Goal: Task Accomplishment & Management: Manage account settings

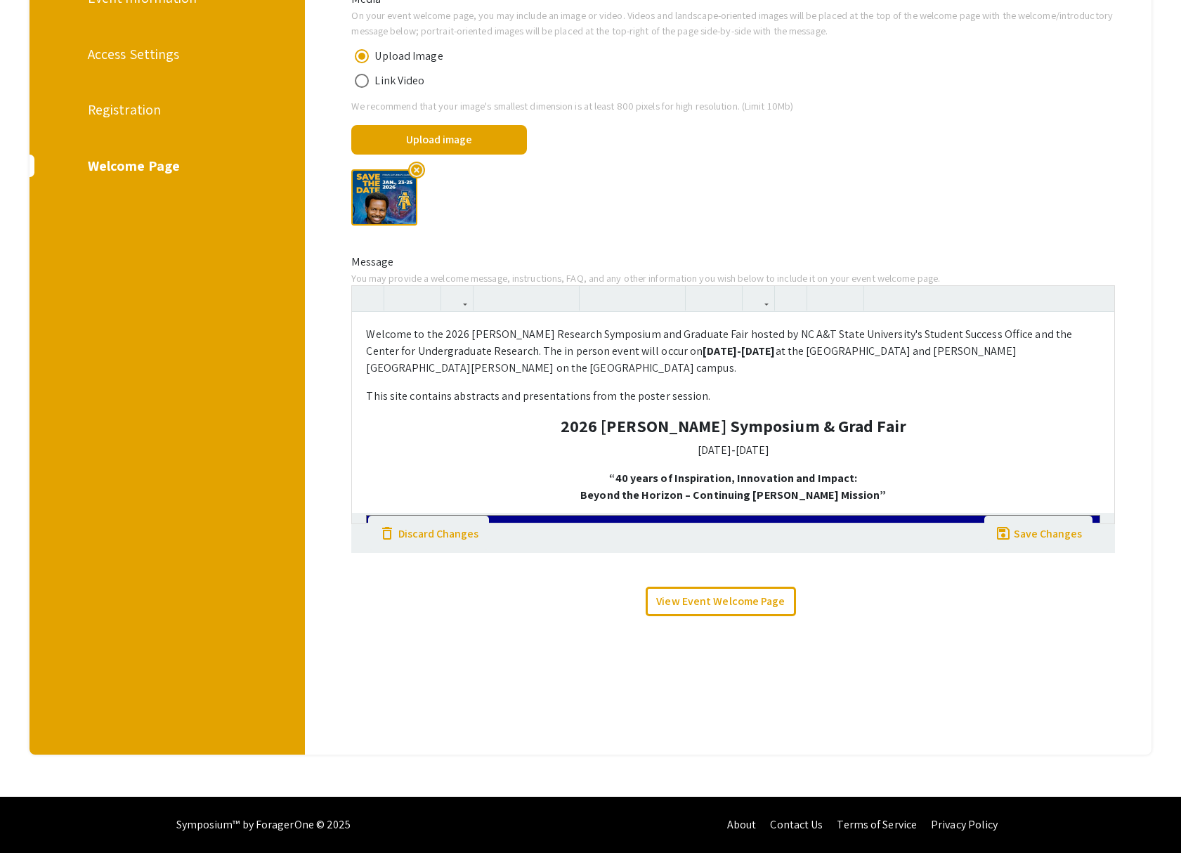
click at [129, 109] on div "Registration" at bounding box center [165, 109] width 155 height 21
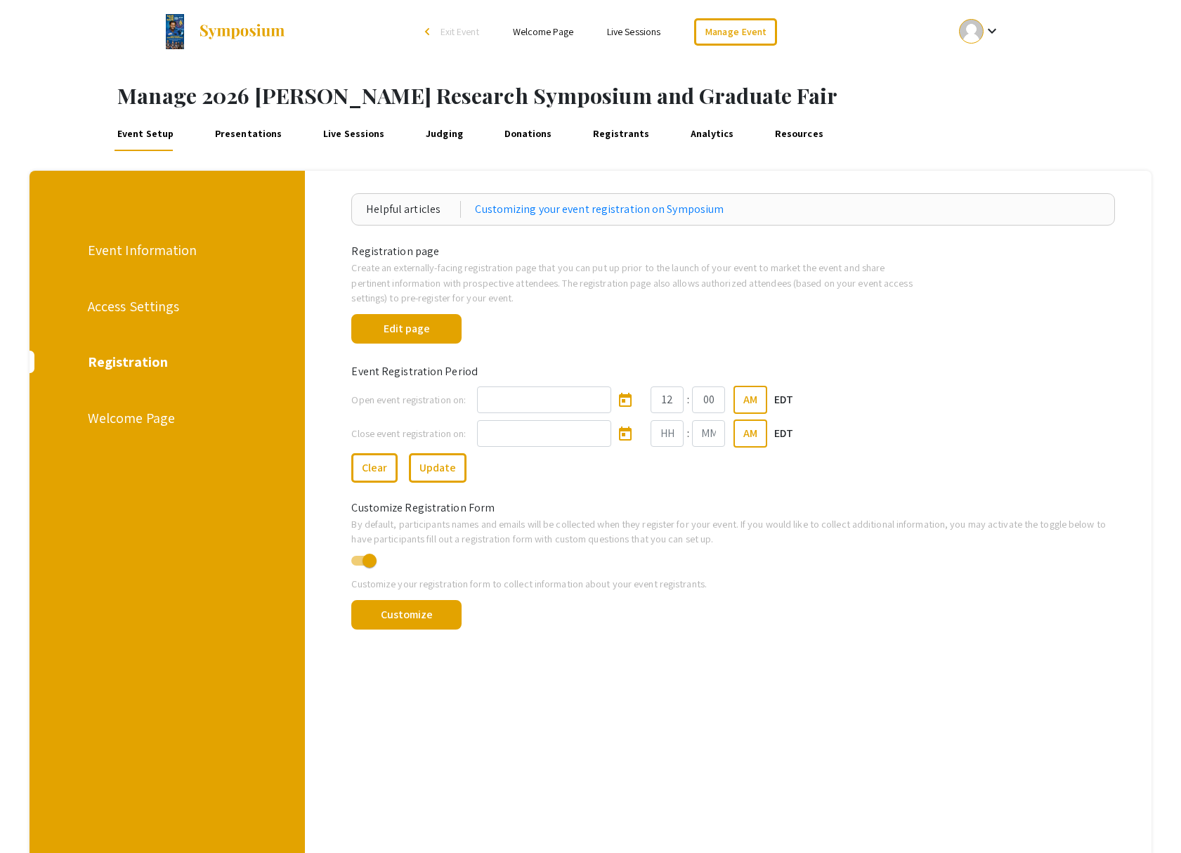
click at [129, 364] on div "Registration" at bounding box center [165, 361] width 155 height 21
click at [411, 332] on button "Edit page" at bounding box center [406, 328] width 110 height 29
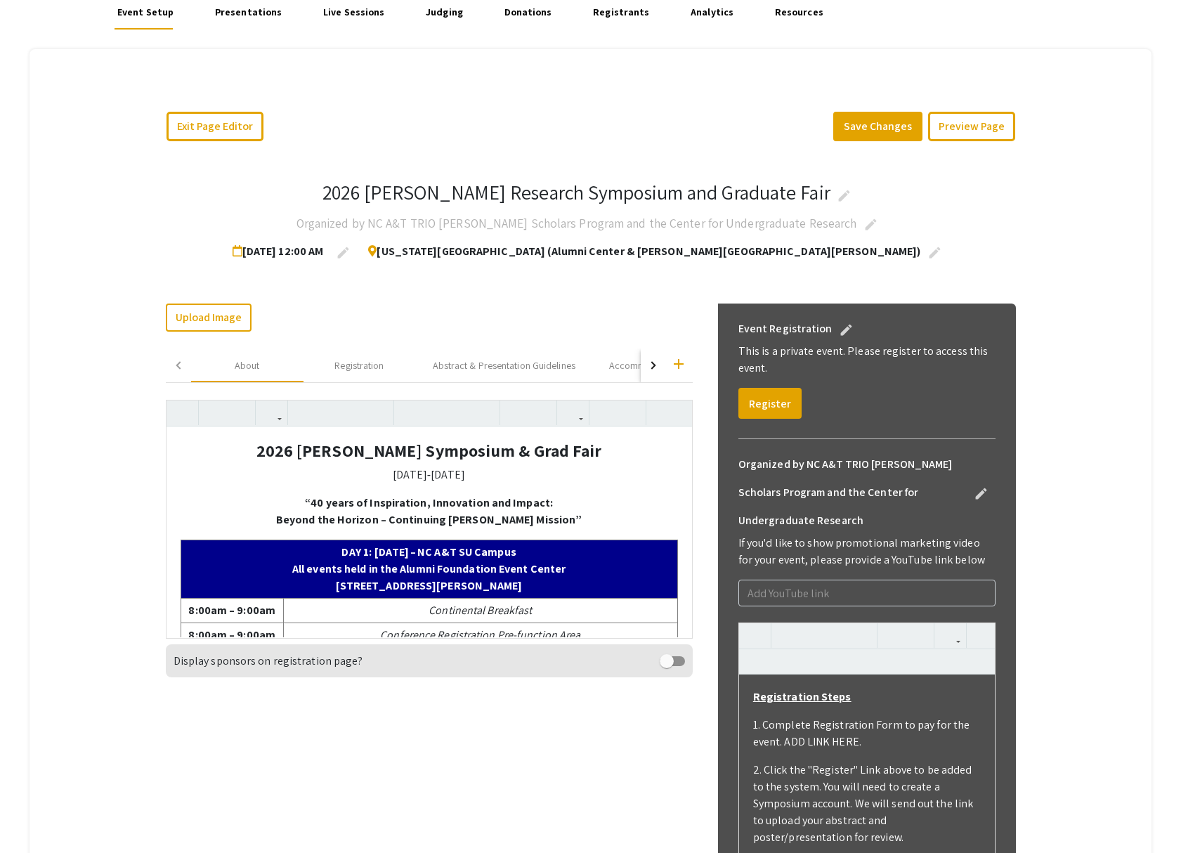
scroll to position [177, 0]
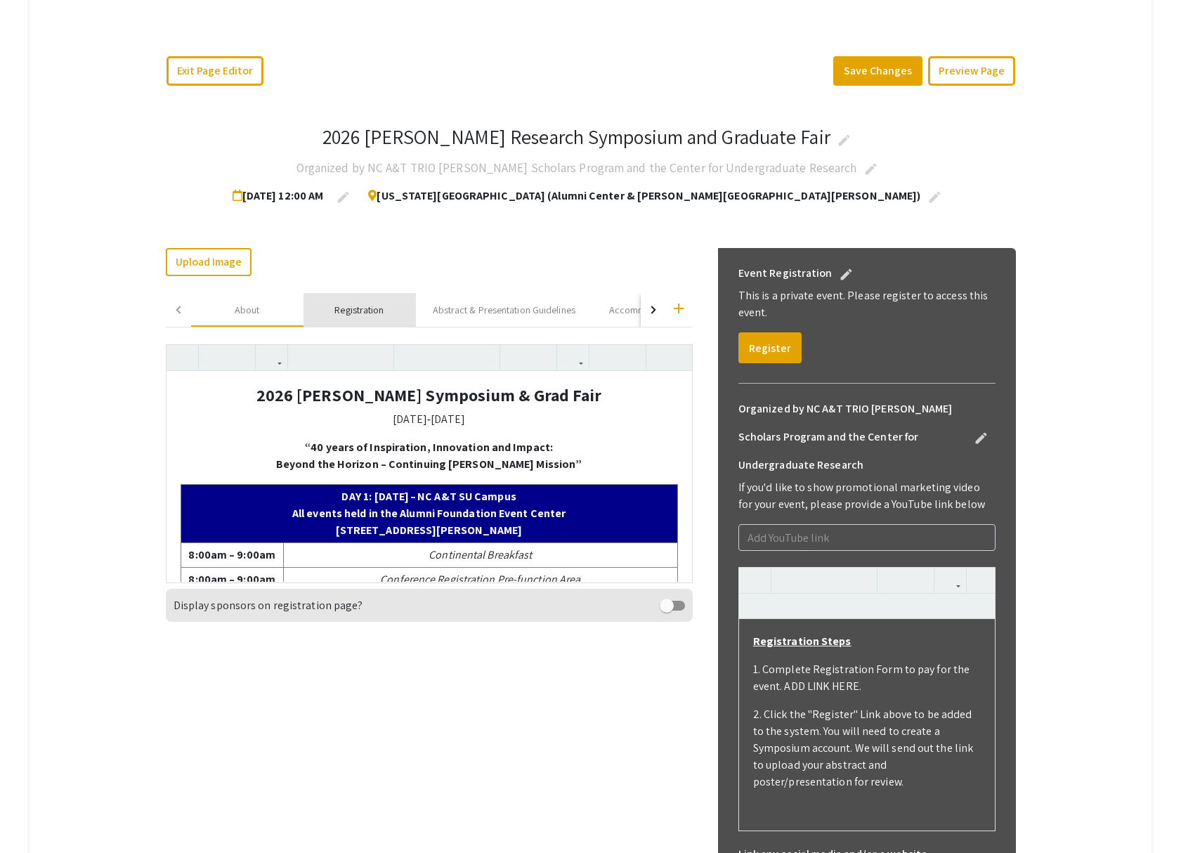
click at [350, 311] on div "Registration" at bounding box center [358, 310] width 49 height 15
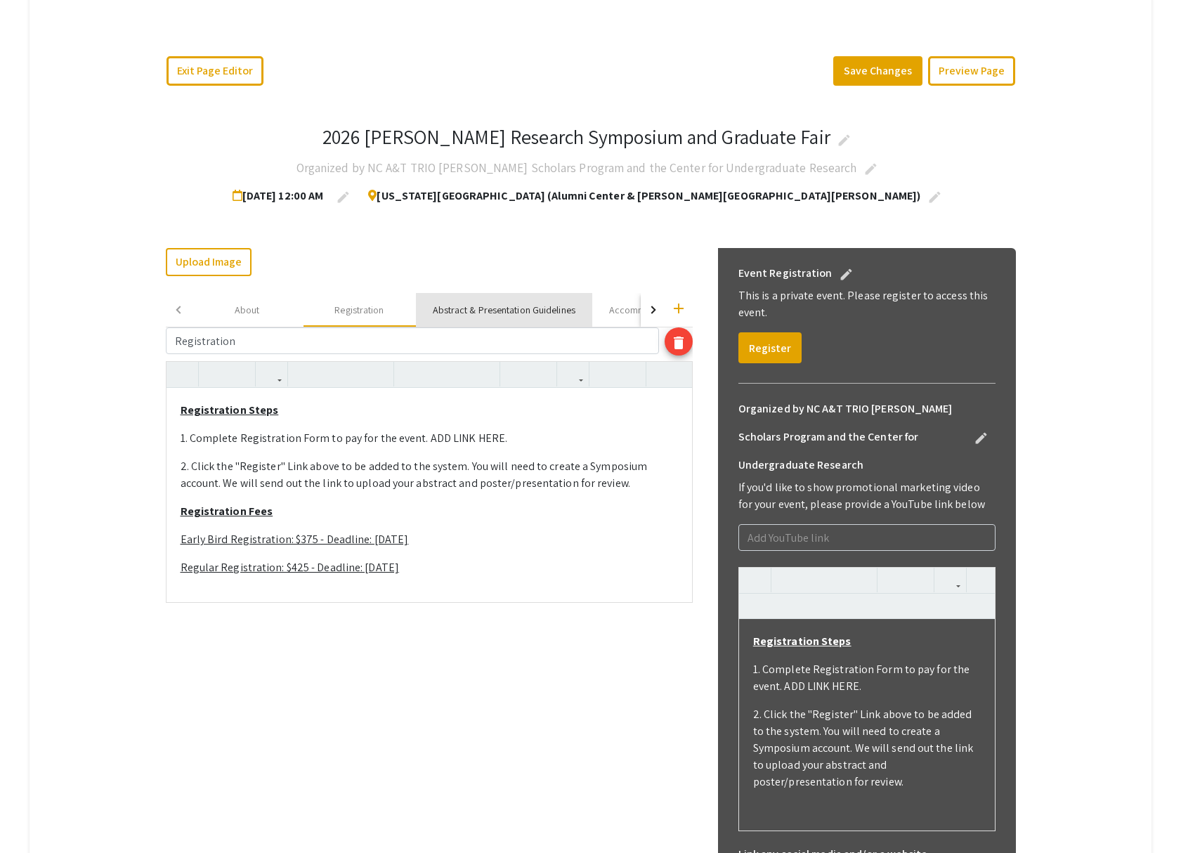
click at [463, 311] on div "Abstract & Presentation Guidelines" at bounding box center [504, 310] width 143 height 15
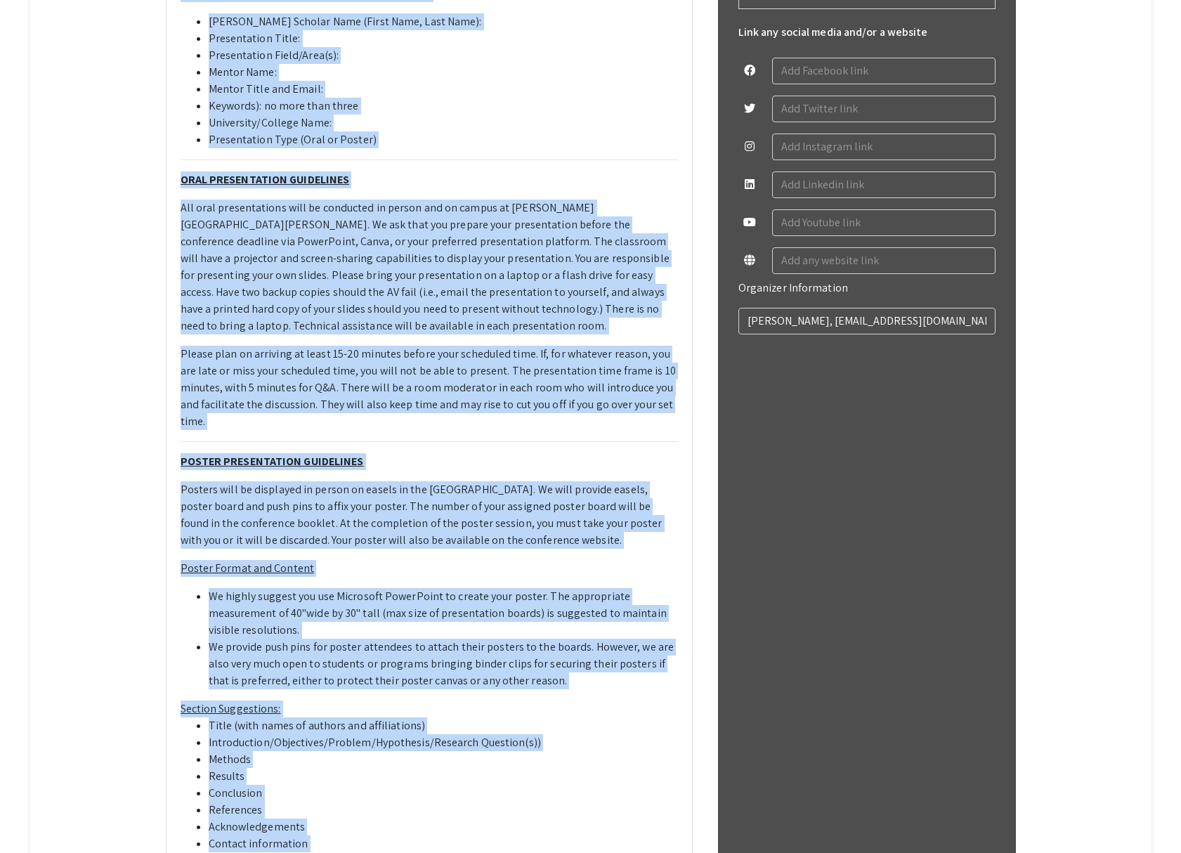
scroll to position [1291, 0]
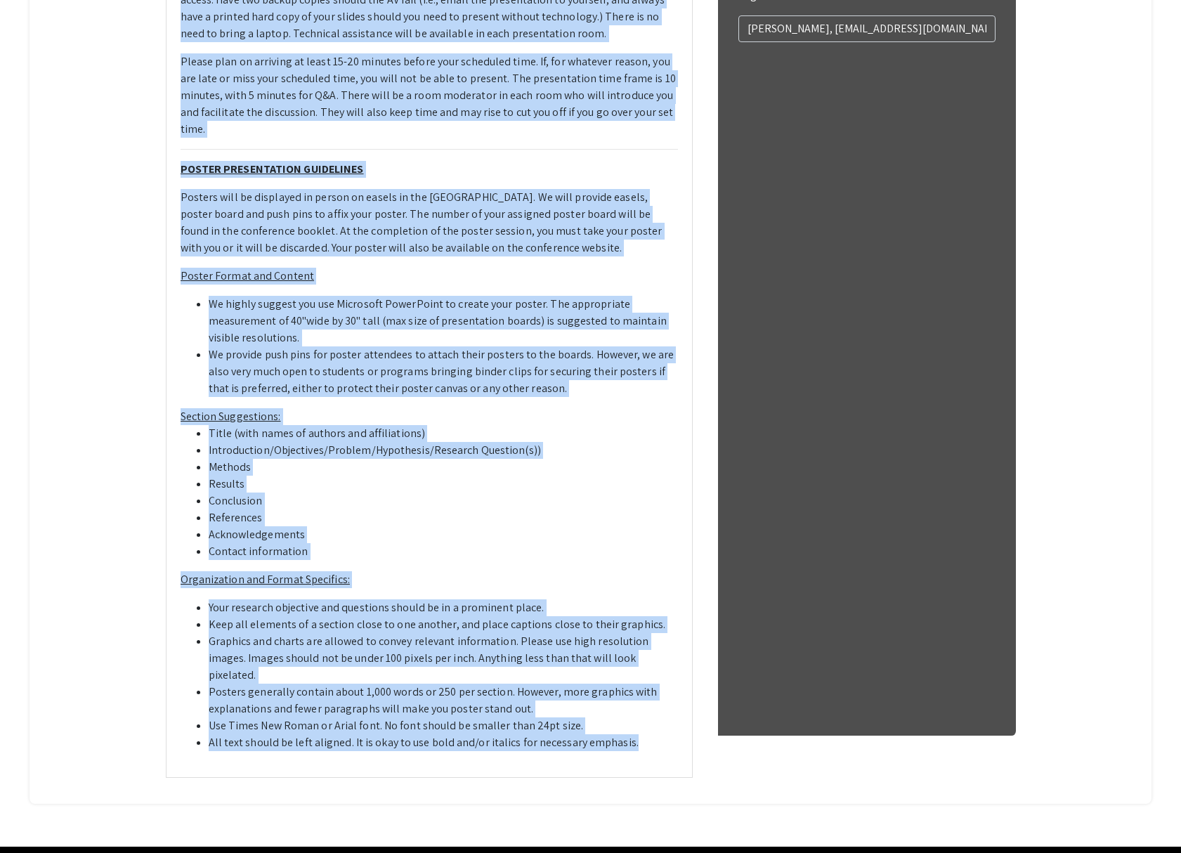
drag, startPoint x: 181, startPoint y: 585, endPoint x: 655, endPoint y: 695, distance: 486.6
click at [655, 694] on div "It is important to follow the guidelines listed below for your specific present…" at bounding box center [428, 25] width 525 height 1502
copy div "It is important to follow the guidelines listed below for your specific present…"
type textarea "<p>It is important to follow the guidelines listed below for your specific pres…"
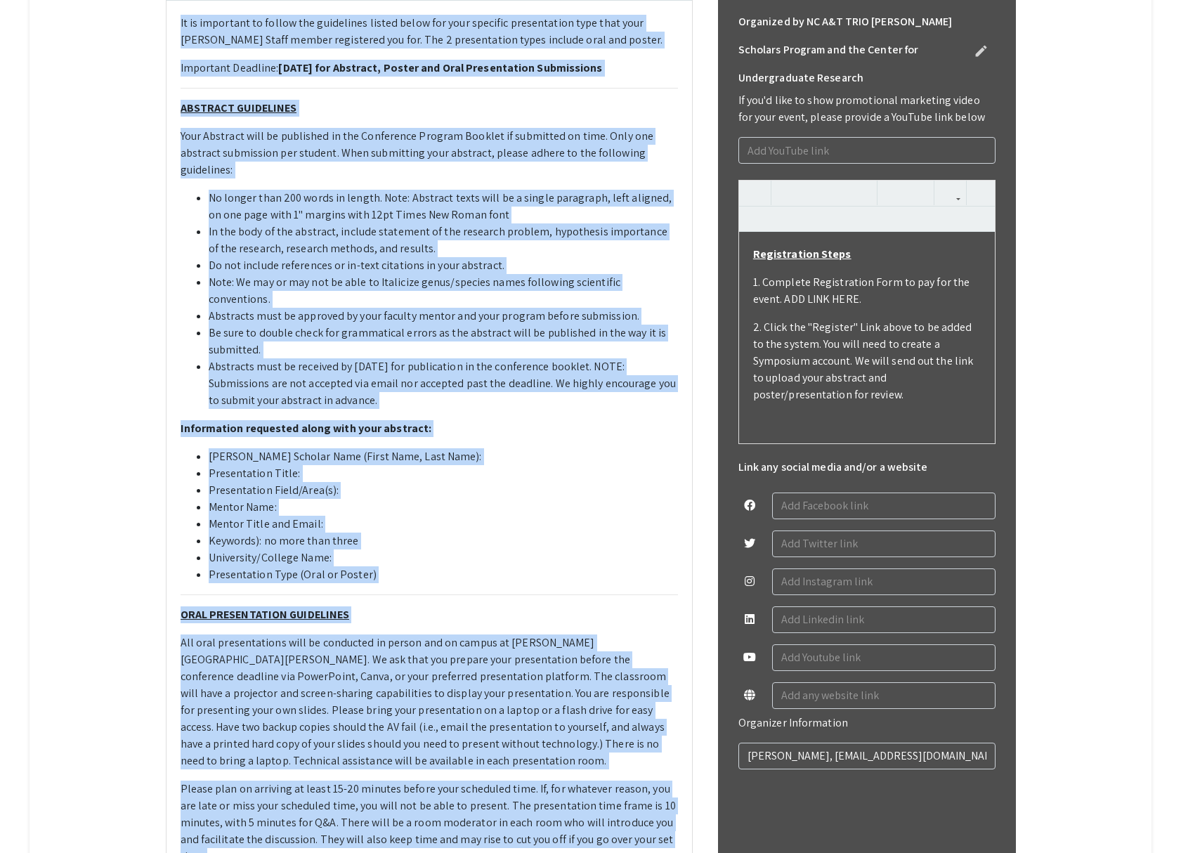
scroll to position [61, 0]
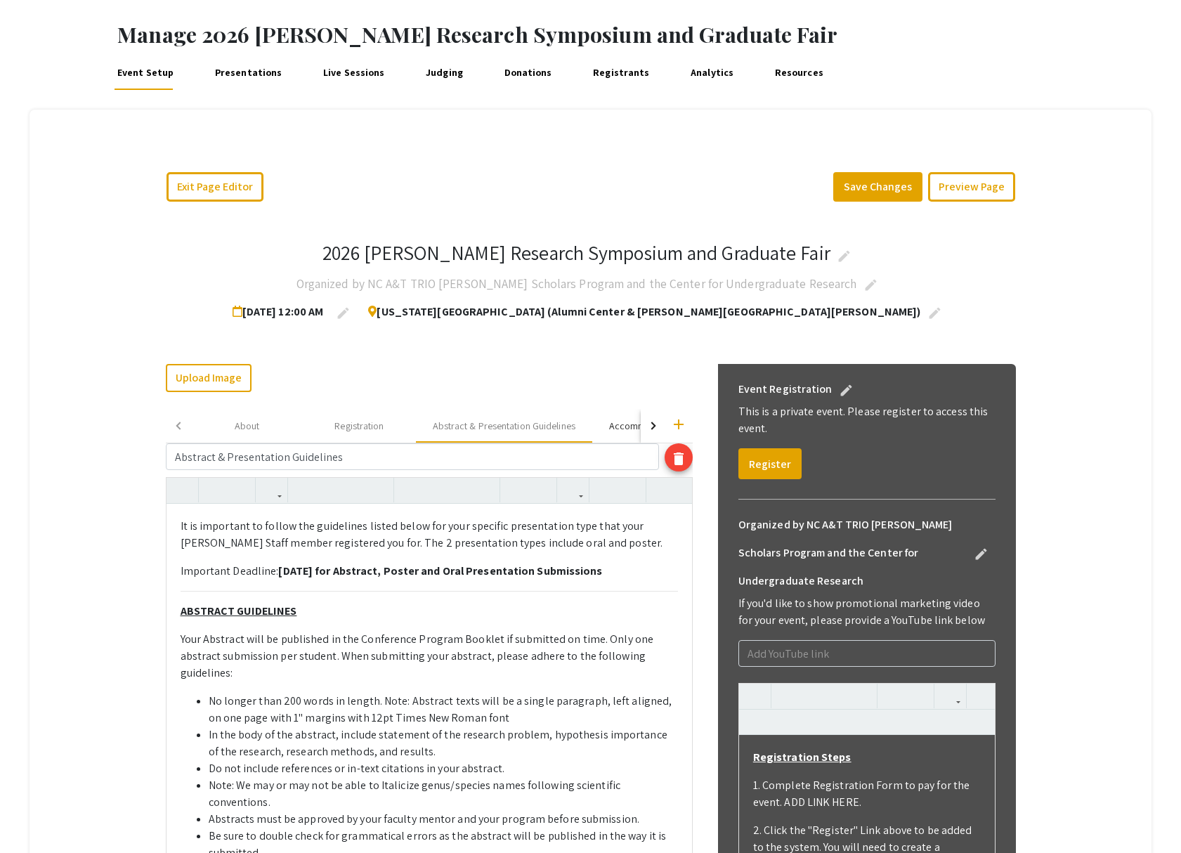
click at [614, 429] on div "Accommodation Recommendations" at bounding box center [683, 426] width 149 height 15
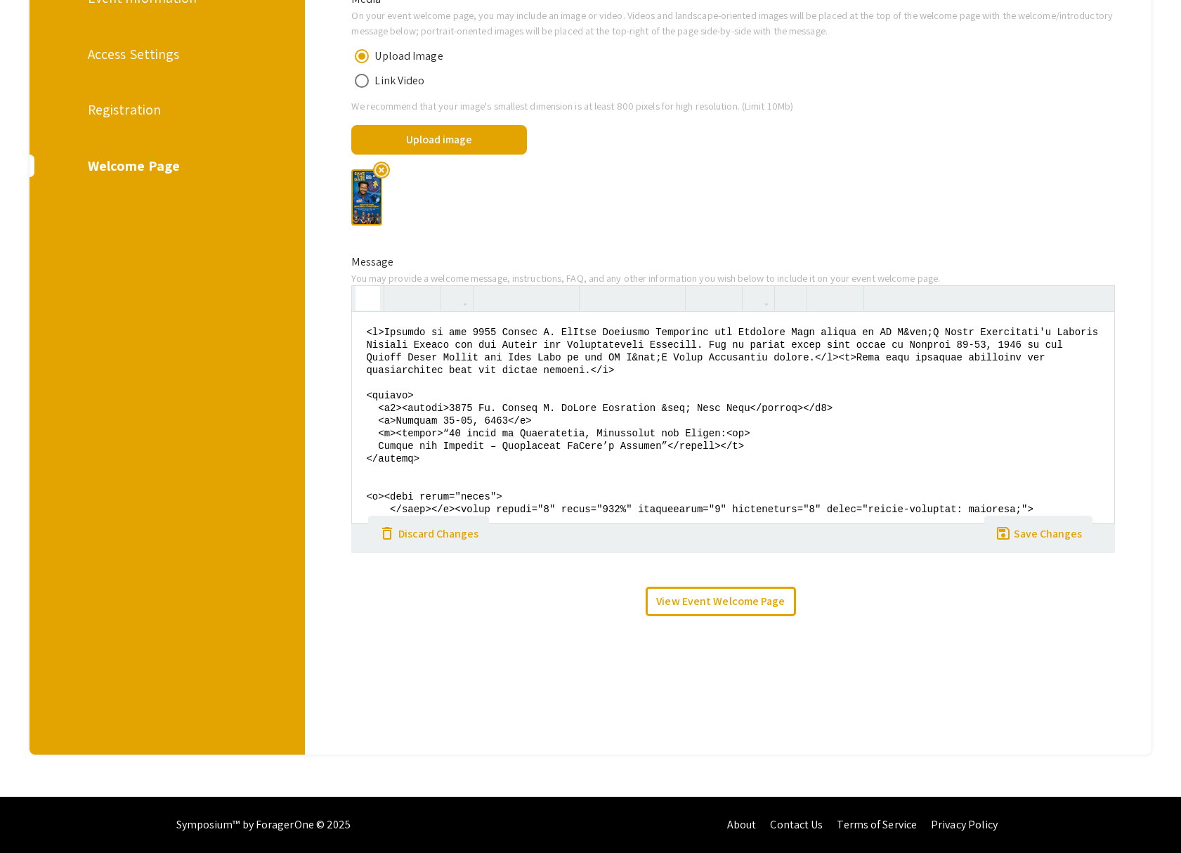
scroll to position [1510, 0]
